Goal: Task Accomplishment & Management: Complete application form

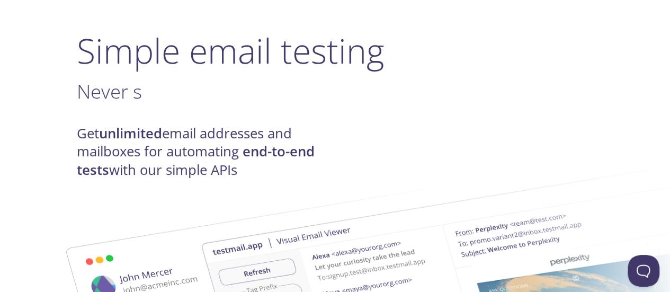
scroll to position [64, 0]
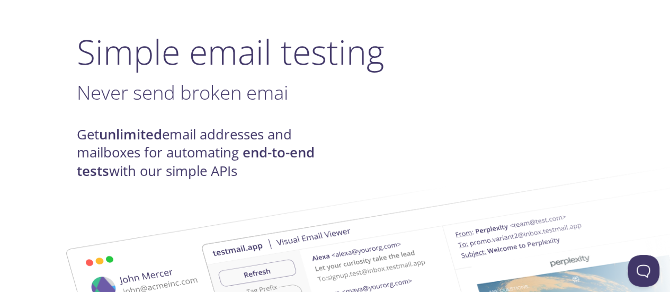
click at [420, 143] on div "Get unlimited email addresses and mailboxes for automating end-to-end tests wit…" at bounding box center [335, 153] width 517 height 55
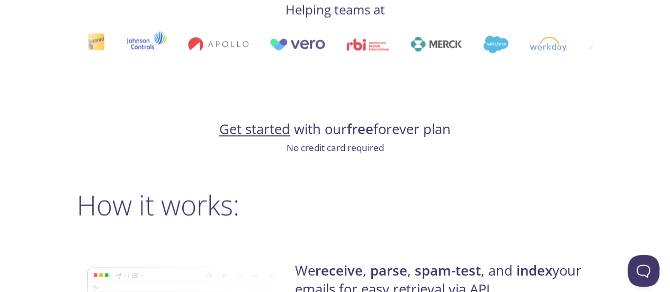
scroll to position [589, 0]
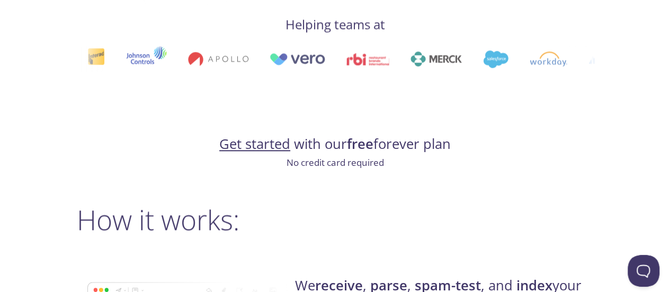
click at [270, 148] on link "Get started" at bounding box center [254, 144] width 71 height 19
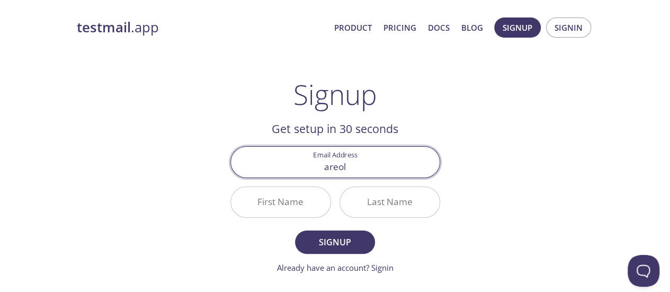
type input "[MEDICAL_DATA][EMAIL_ADDRESS][PERSON_NAME][DOMAIN_NAME]"
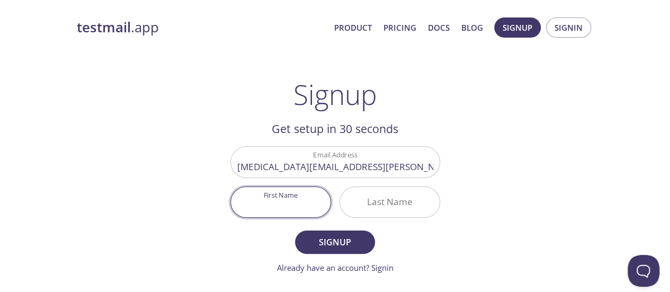
click at [291, 203] on input "First Name" at bounding box center [281, 202] width 100 height 30
type input "Benjamin"
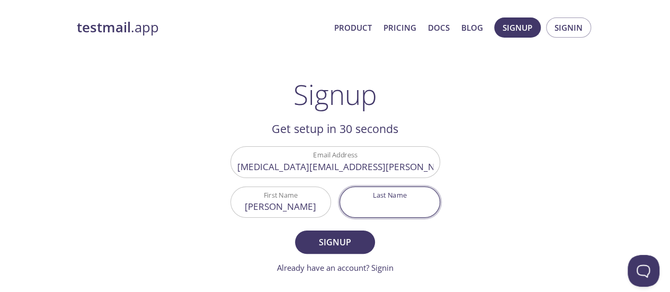
click at [390, 199] on input "Last Name" at bounding box center [390, 202] width 100 height 30
type input "Areola"
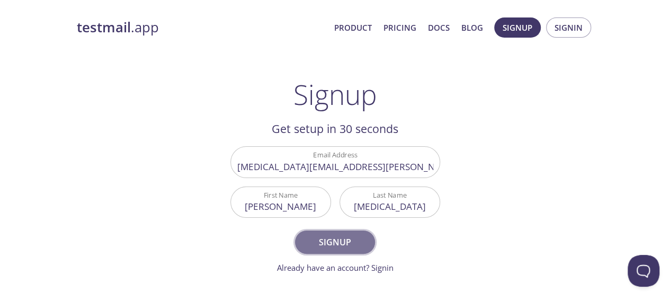
click at [333, 240] on span "Signup" at bounding box center [335, 242] width 56 height 15
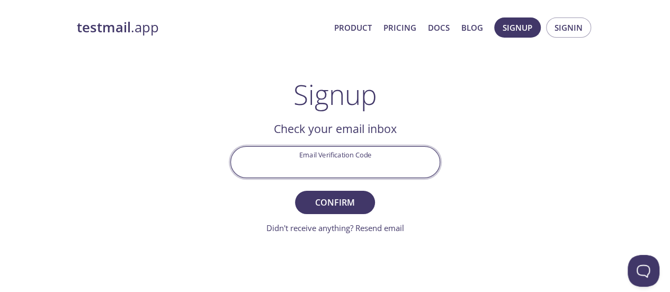
click at [333, 158] on input "Email Verification Code" at bounding box center [335, 162] width 209 height 30
paste input "JZRFVKB"
type input "JZRFVKB"
click at [333, 202] on span "Confirm" at bounding box center [335, 202] width 56 height 15
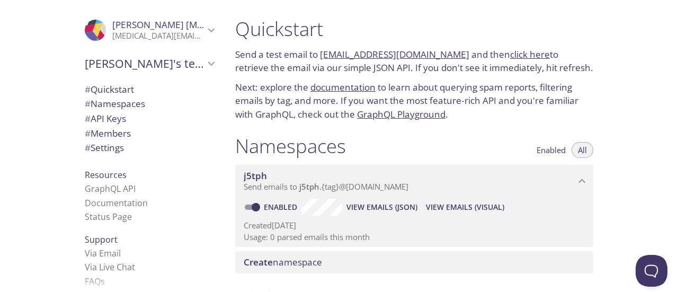
click at [441, 111] on link "GraphQL Playground" at bounding box center [401, 114] width 88 height 12
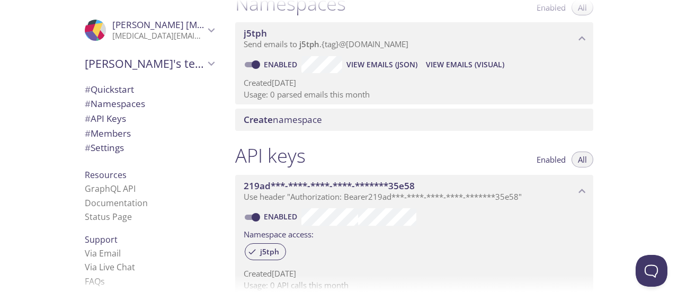
scroll to position [144, 0]
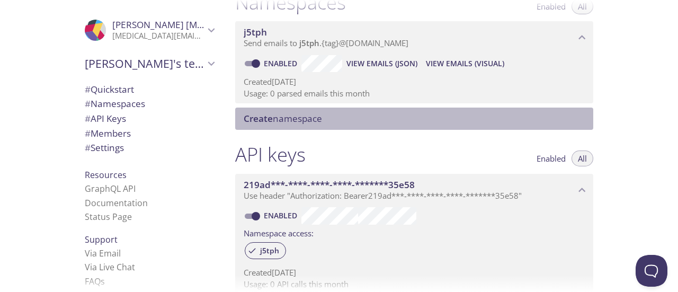
click at [326, 119] on span "Create namespace" at bounding box center [416, 119] width 345 height 12
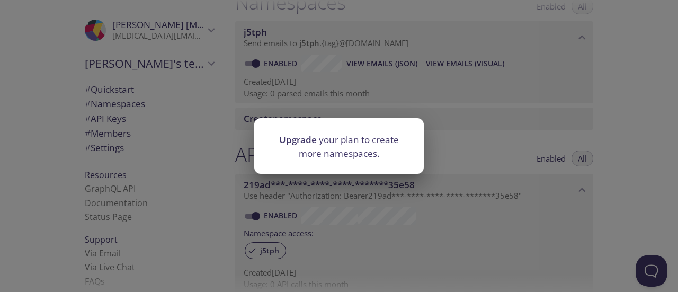
click at [623, 86] on div "Upgrade your plan to create more namespaces." at bounding box center [339, 146] width 678 height 292
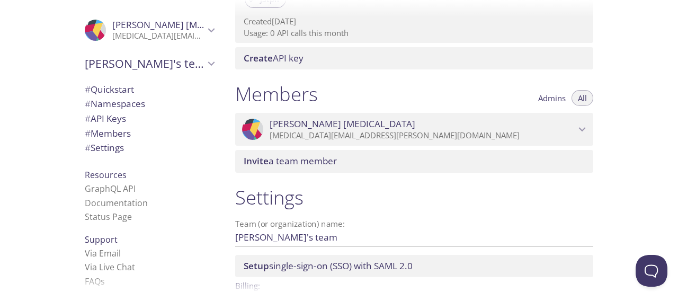
scroll to position [395, 0]
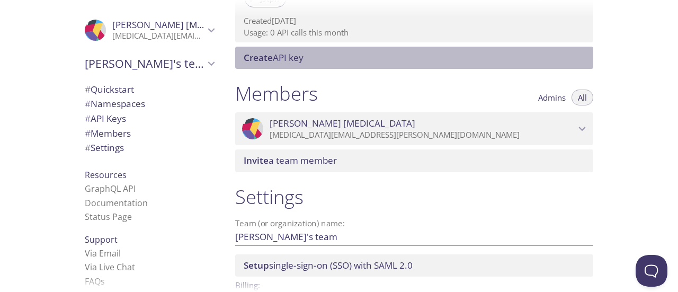
click at [317, 62] on span "Create API key" at bounding box center [416, 58] width 345 height 12
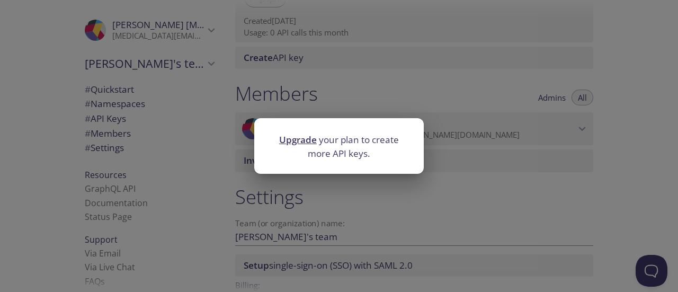
click at [632, 75] on div "Upgrade your plan to create more API keys." at bounding box center [339, 146] width 678 height 292
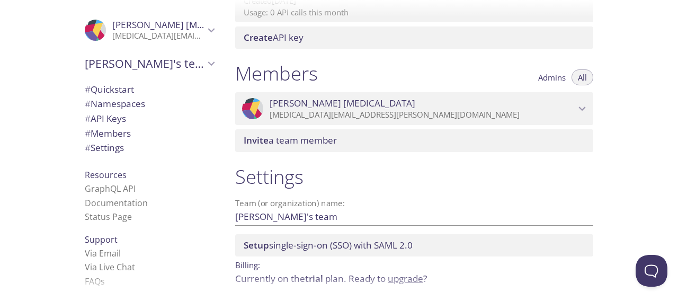
scroll to position [461, 0]
